Goal: Information Seeking & Learning: Find specific fact

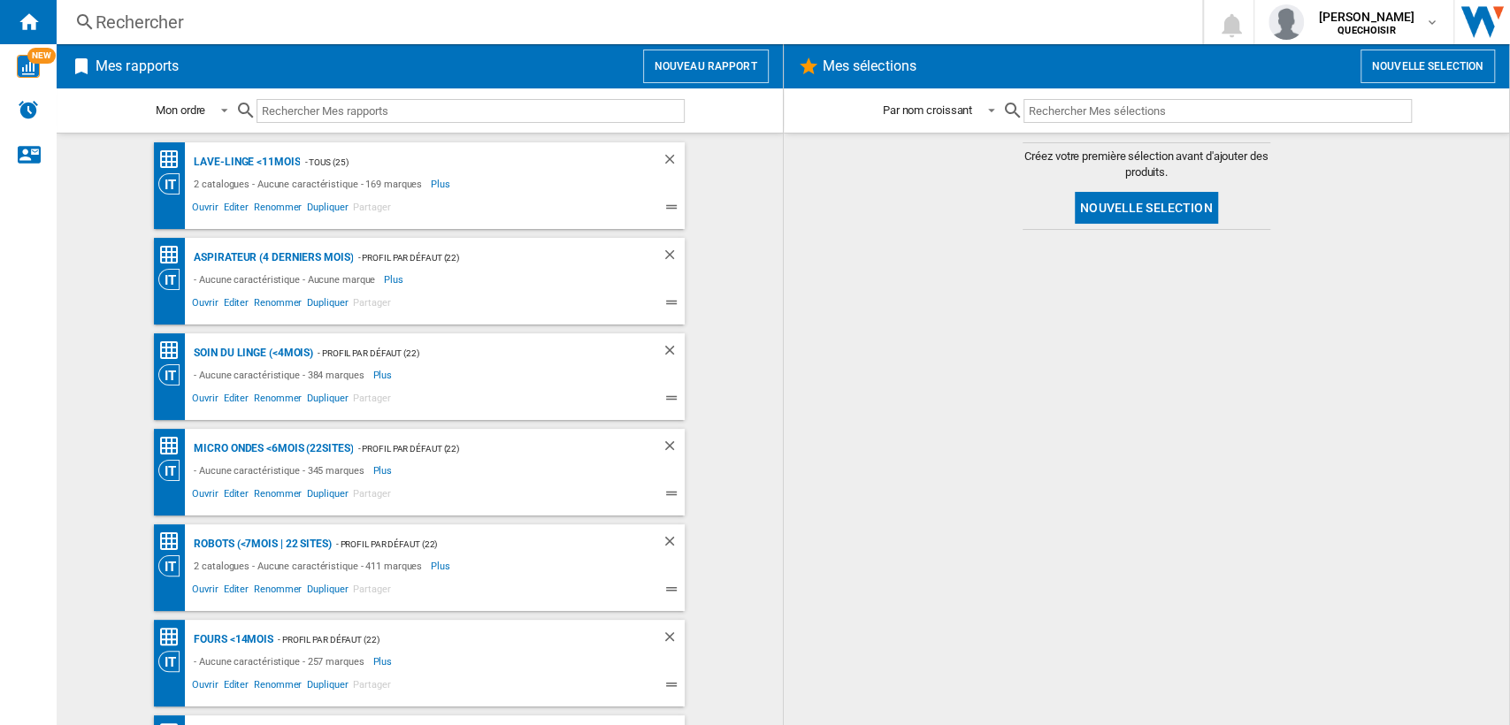
click at [248, 19] on div "Rechercher" at bounding box center [626, 22] width 1060 height 25
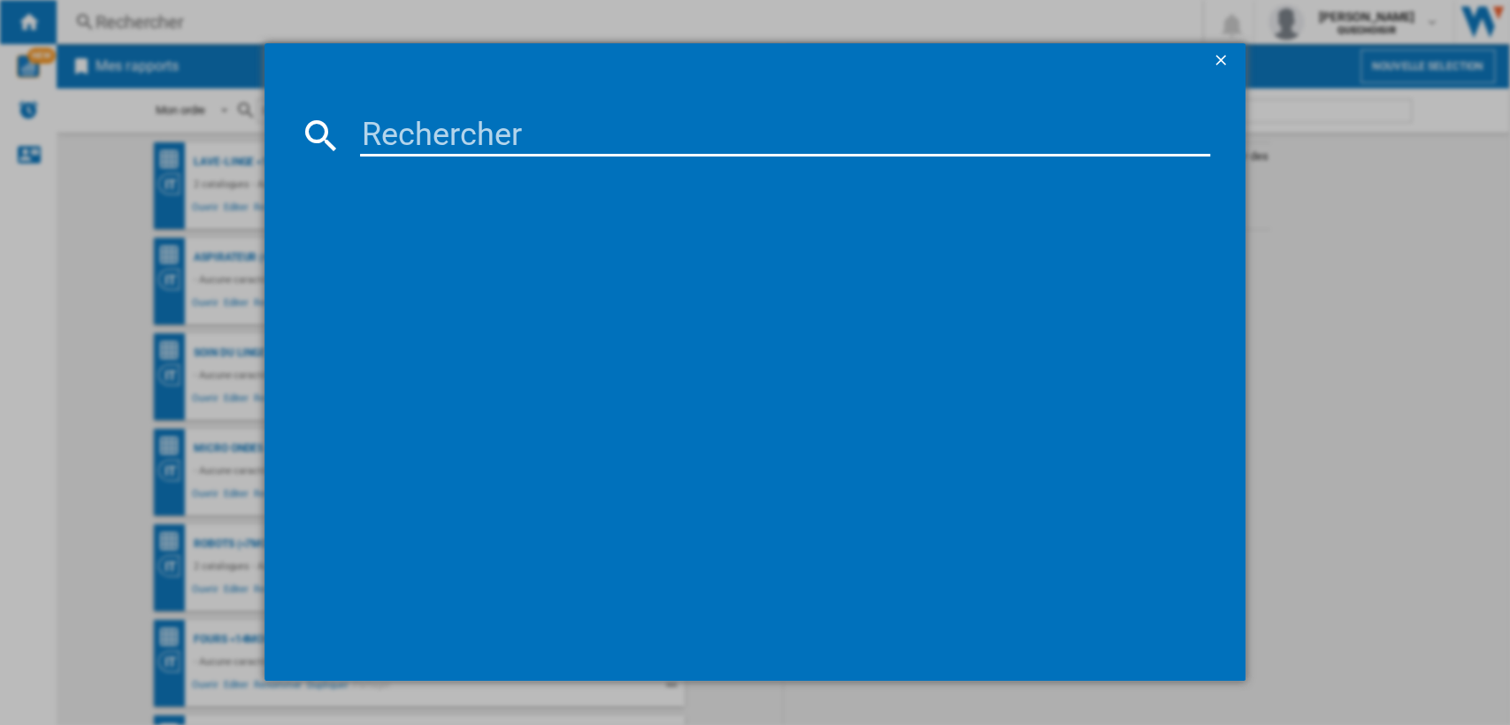
click at [422, 120] on input at bounding box center [785, 135] width 851 height 42
paste input "VS80F28"
type input "VS80F28"
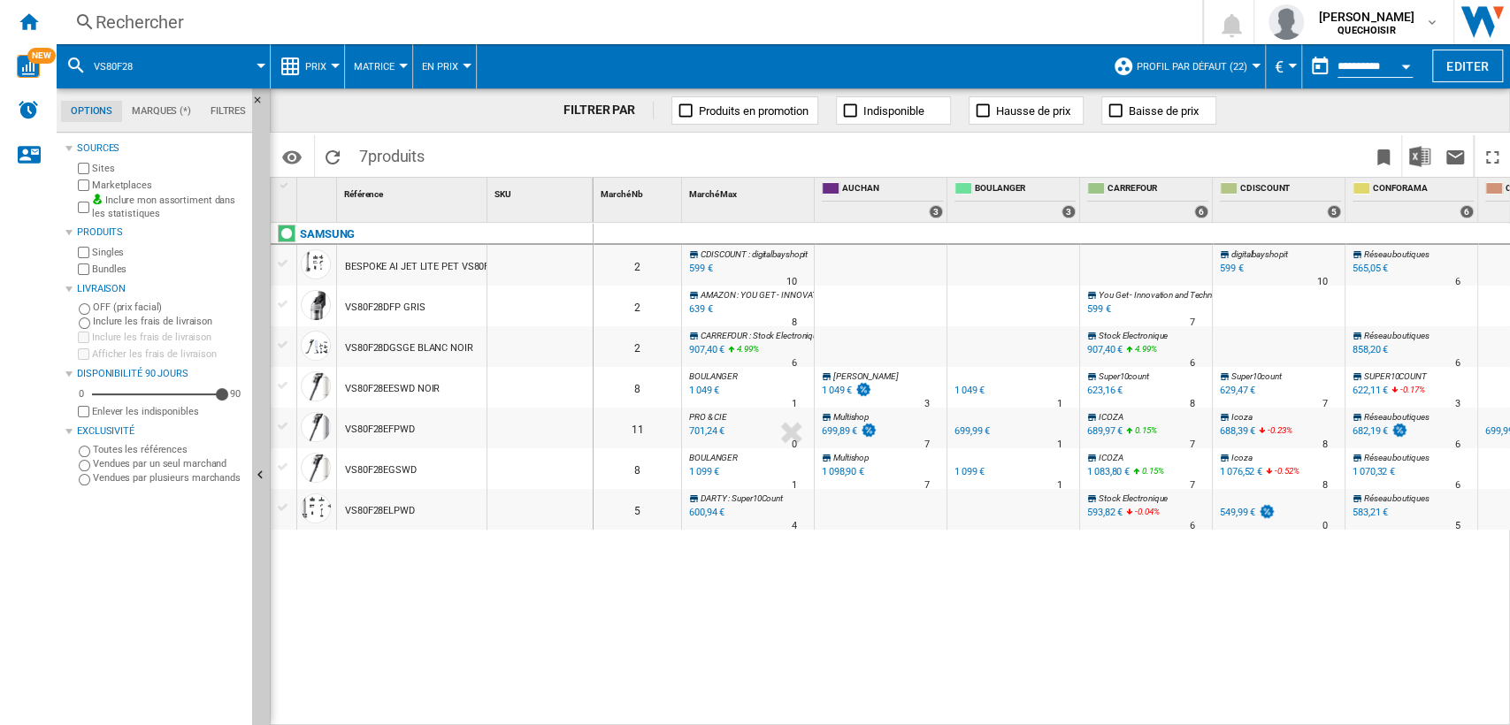
click at [381, 73] on button "Matrice" at bounding box center [379, 66] width 50 height 44
click at [376, 149] on span "Classement" at bounding box center [394, 152] width 73 height 16
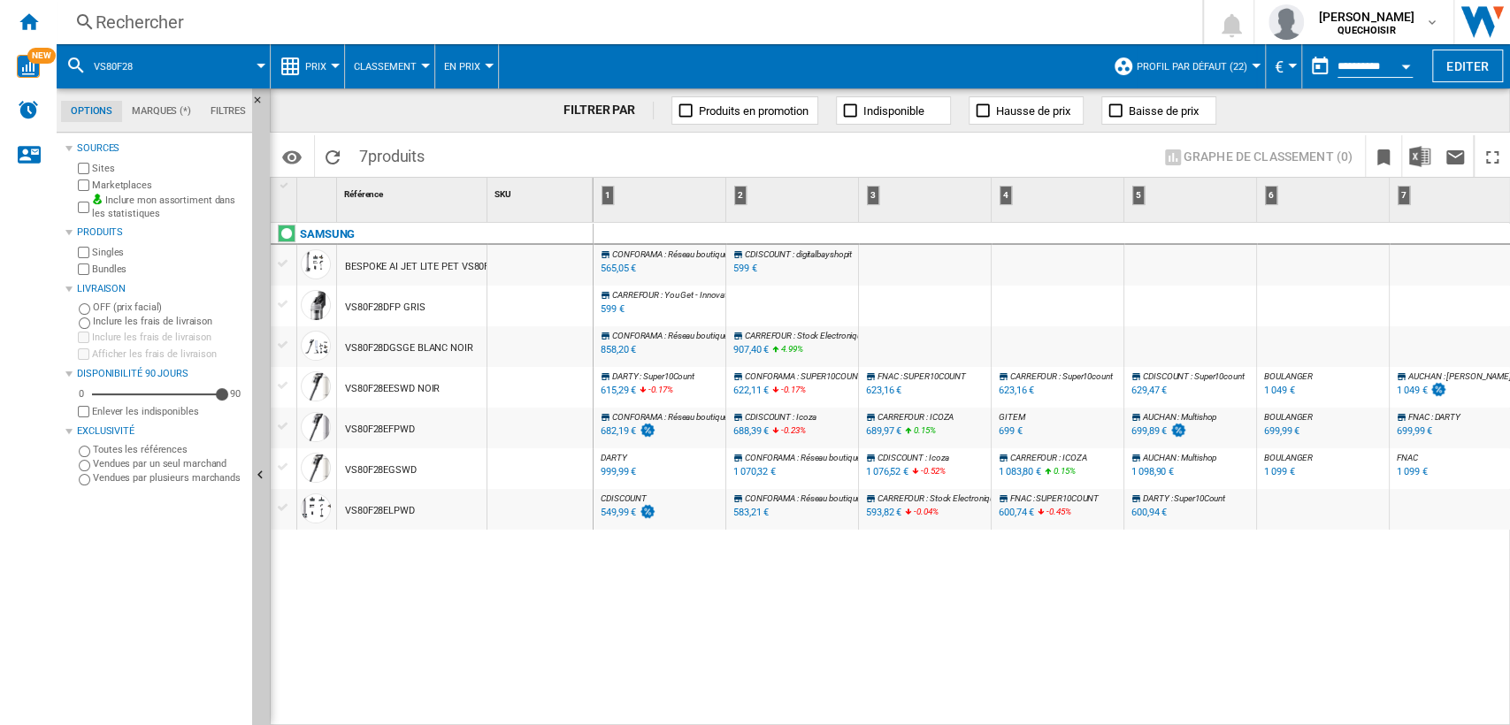
click at [354, 579] on div "SAMSUNG BESPOKE AI JET LITE PET VS80F28DLP BEIGE VS80F28DFP GRIS VS80F28DGSGE B…" at bounding box center [432, 470] width 323 height 494
click at [394, 65] on span "Classement" at bounding box center [385, 66] width 63 height 11
click at [391, 149] on span "Classement" at bounding box center [394, 152] width 73 height 16
click at [149, 190] on label "Marketplaces" at bounding box center [168, 185] width 153 height 13
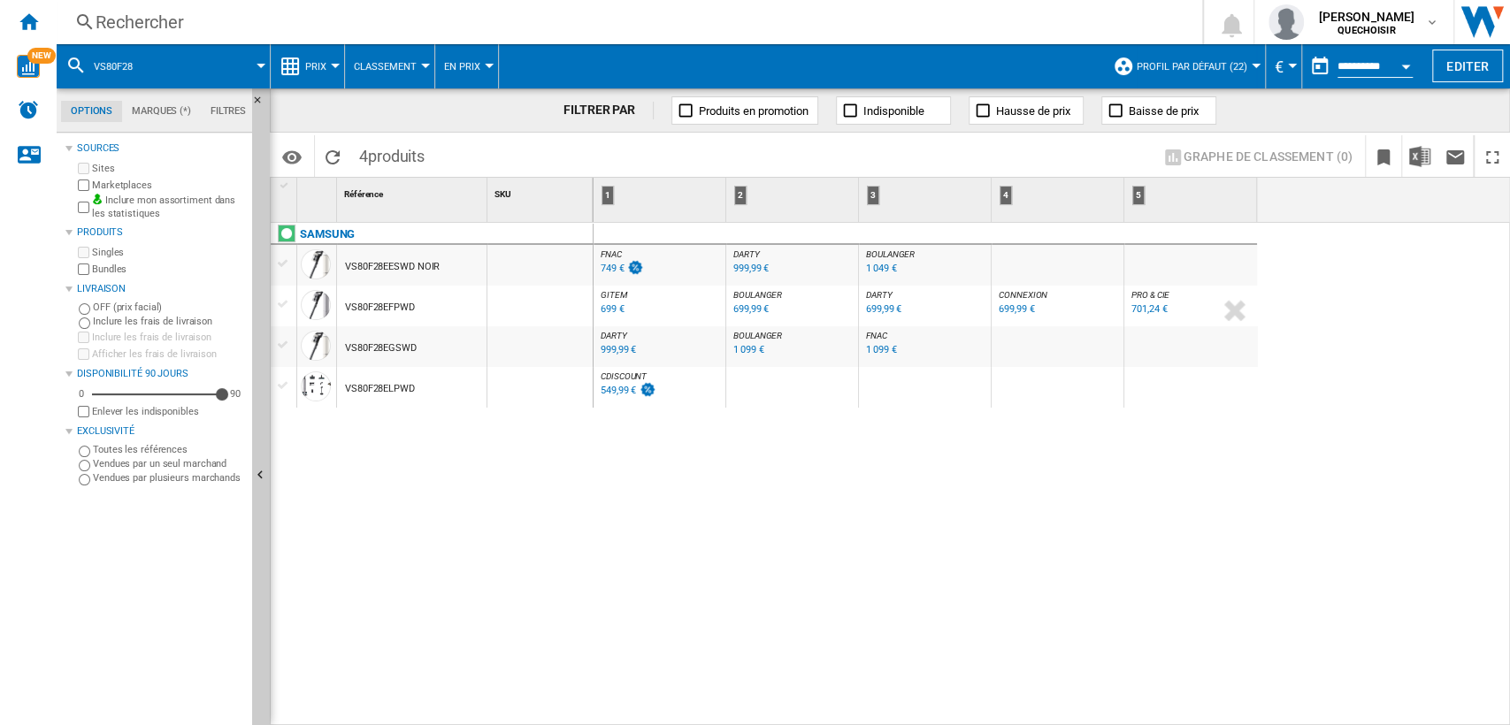
click at [873, 306] on div "699,99 €" at bounding box center [883, 308] width 35 height 11
click at [761, 256] on div "[PERSON_NAME] : FR [PERSON_NAME]" at bounding box center [792, 254] width 125 height 11
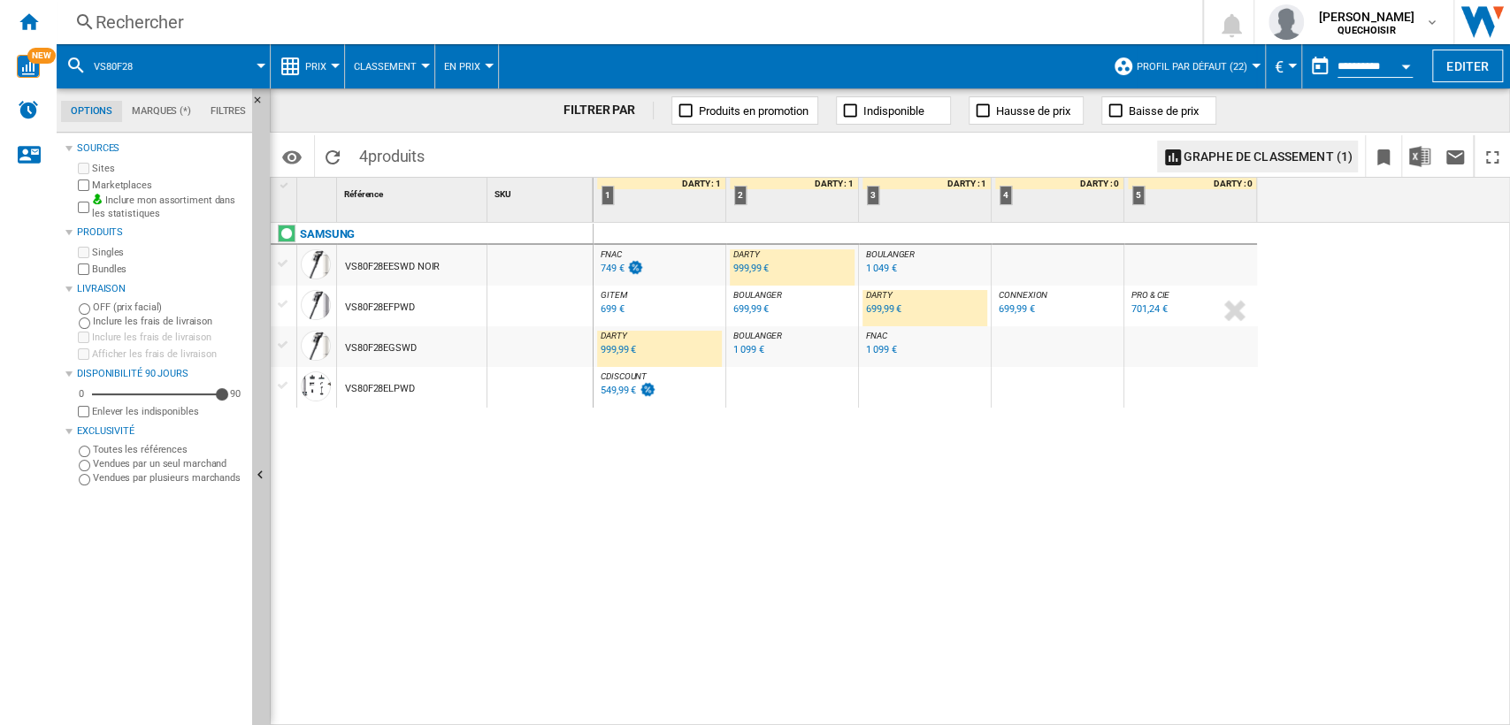
click at [749, 264] on div "999,99 €" at bounding box center [750, 268] width 35 height 11
click at [618, 348] on div "999,99 €" at bounding box center [617, 349] width 35 height 11
click at [616, 391] on div "549,99 €" at bounding box center [617, 390] width 35 height 11
click at [396, 524] on div "SAMSUNG VS80F28EESWD NOIR VS80F28EFPWD VS80F28EGSWD VS80F28ELPWD" at bounding box center [432, 470] width 323 height 494
click at [318, 18] on div "Rechercher" at bounding box center [626, 22] width 1060 height 25
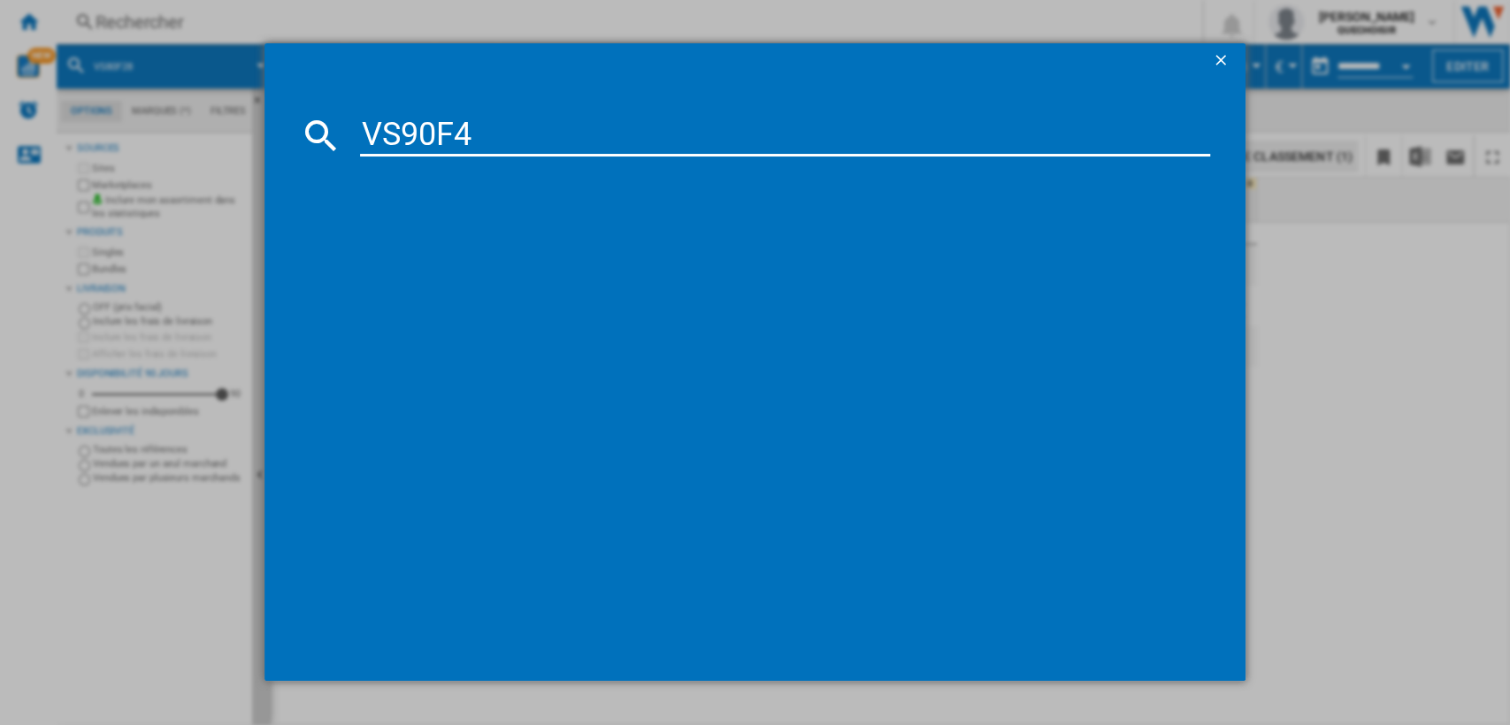
type input "VS90F4"
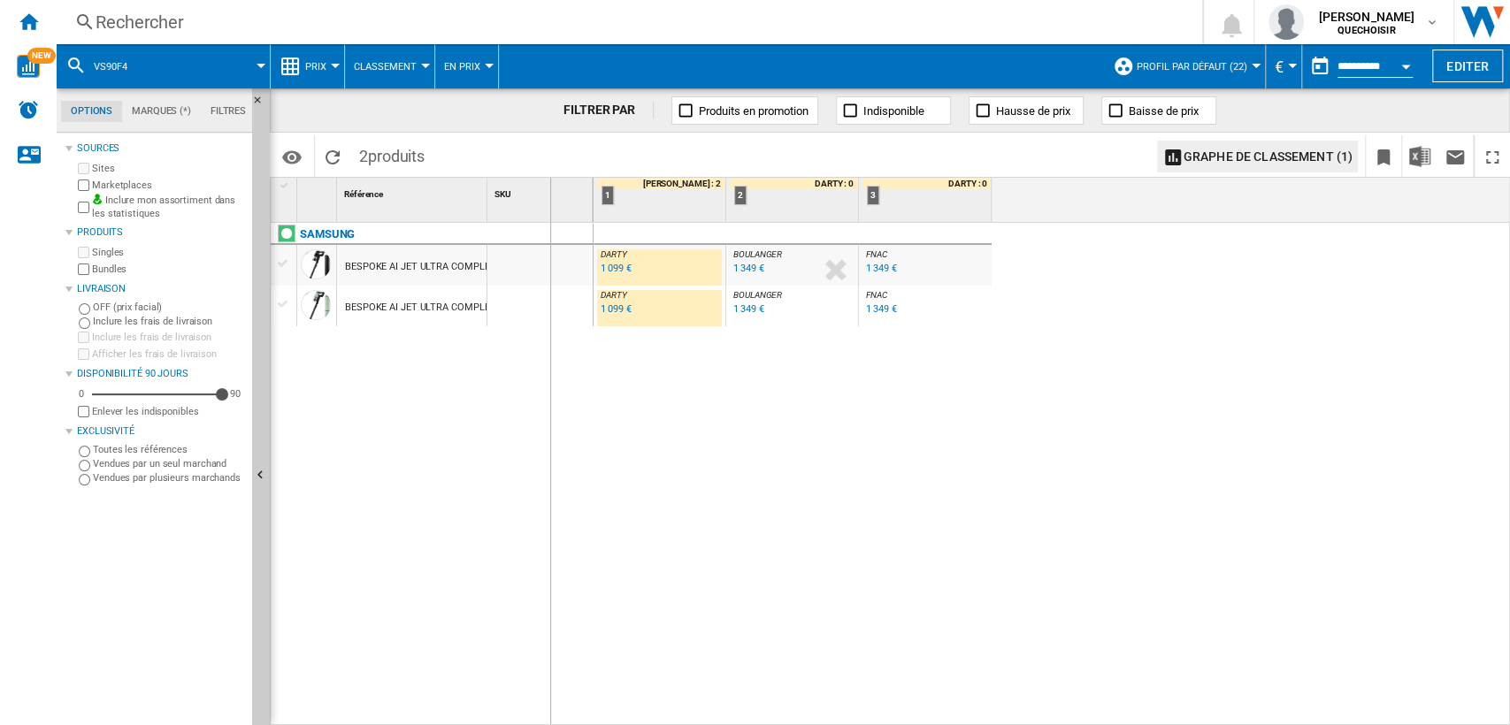
drag, startPoint x: 482, startPoint y: 203, endPoint x: 552, endPoint y: 205, distance: 69.9
click at [552, 205] on div "1 Référence 1 SKU 1" at bounding box center [432, 200] width 323 height 44
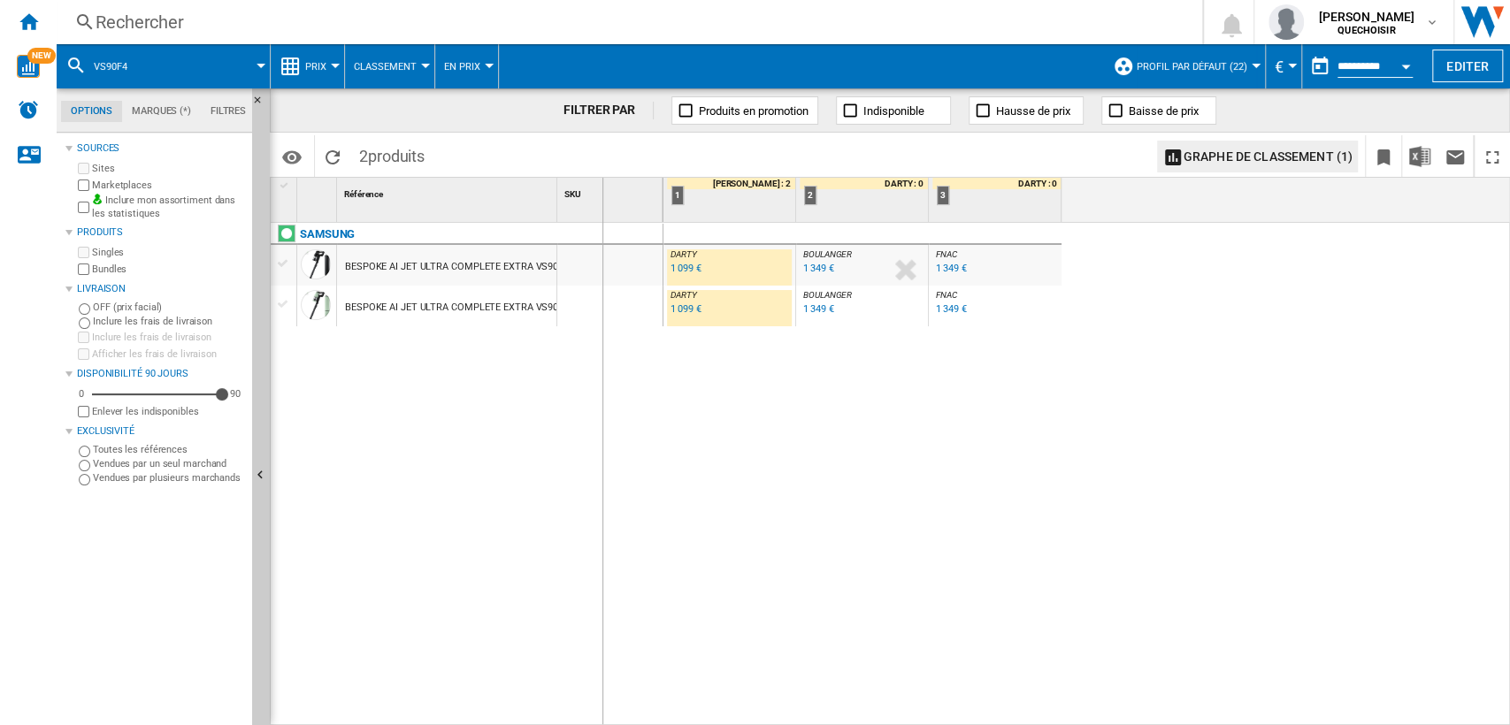
drag, startPoint x: 553, startPoint y: 201, endPoint x: 604, endPoint y: 205, distance: 51.5
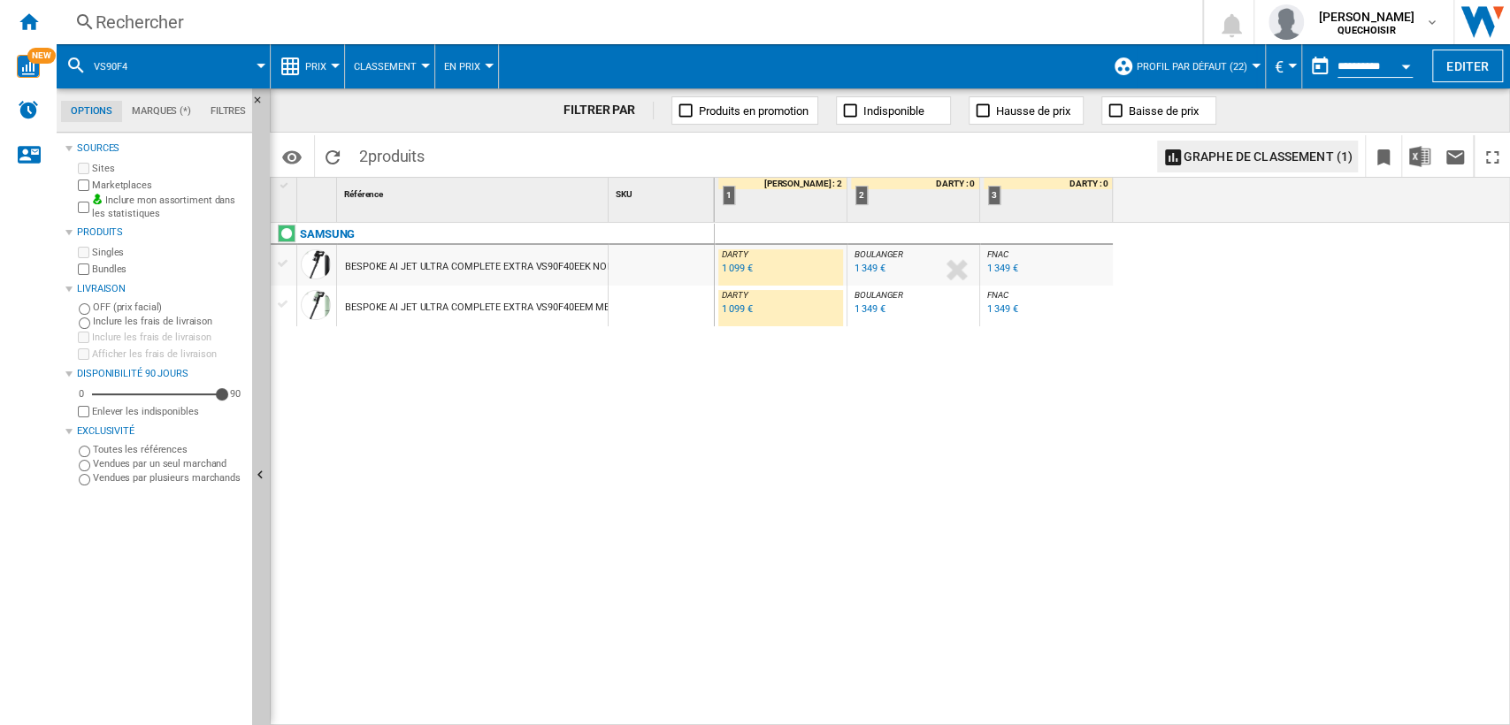
click at [743, 266] on div "1 099 €" at bounding box center [737, 268] width 30 height 11
